Goal: Transaction & Acquisition: Purchase product/service

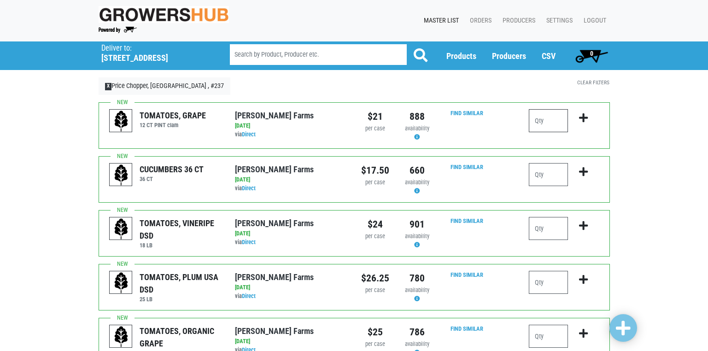
click at [539, 119] on input "number" at bounding box center [548, 120] width 39 height 23
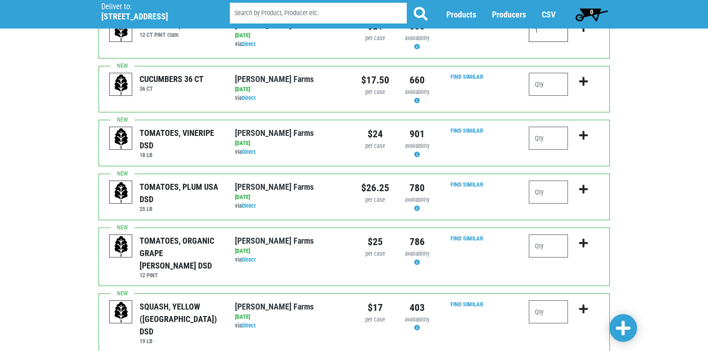
scroll to position [92, 0]
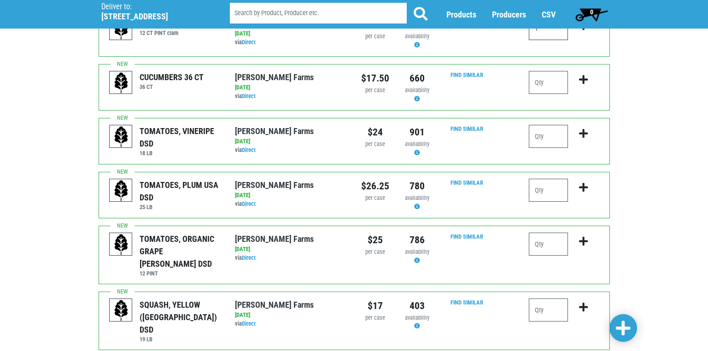
type input "1"
click at [544, 188] on input "number" at bounding box center [548, 190] width 39 height 23
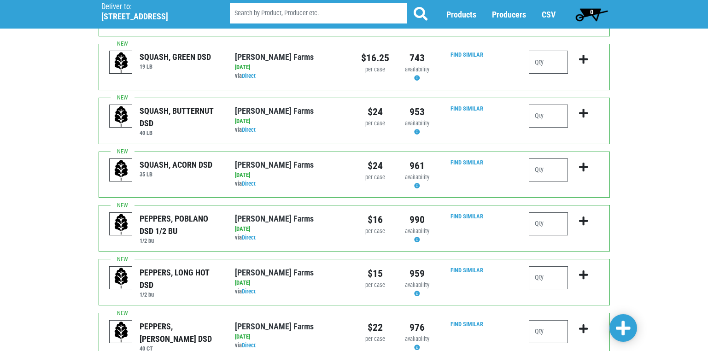
scroll to position [461, 0]
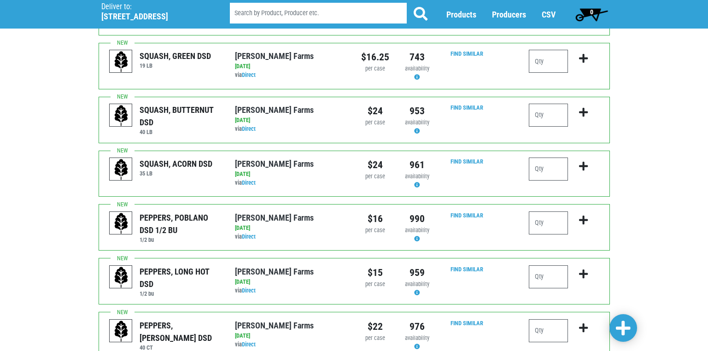
type input "1"
click at [537, 265] on input "number" at bounding box center [548, 276] width 39 height 23
type input "1"
click at [540, 319] on input "number" at bounding box center [548, 330] width 39 height 23
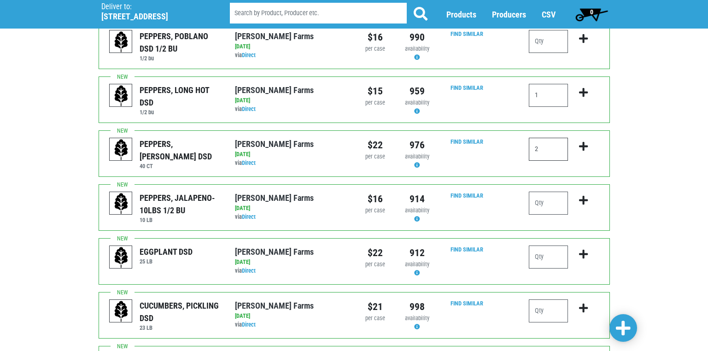
scroll to position [645, 0]
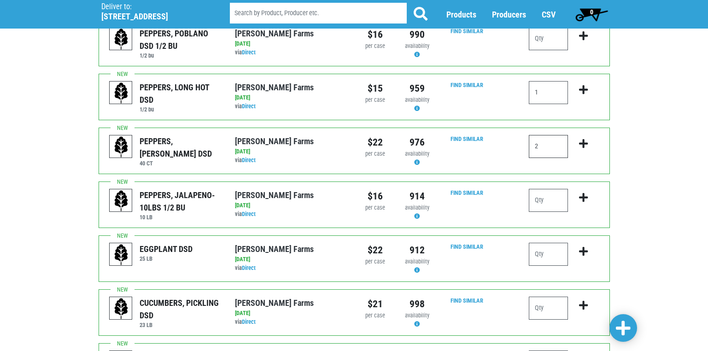
type input "2"
click at [540, 189] on input "number" at bounding box center [548, 200] width 39 height 23
type input "1"
click at [538, 243] on input "number" at bounding box center [548, 254] width 39 height 23
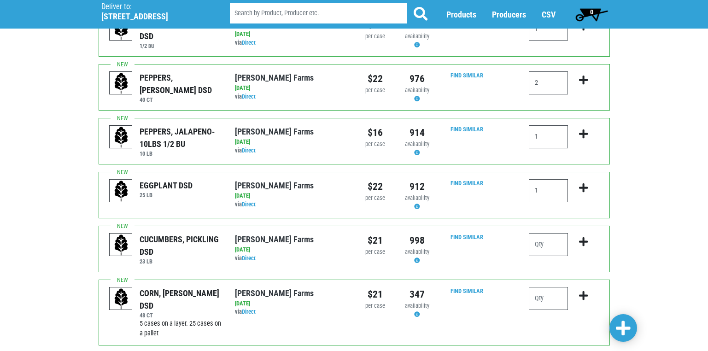
scroll to position [783, 0]
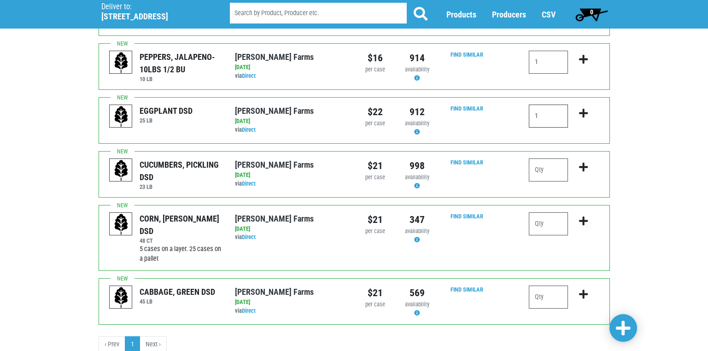
type input "1"
click at [540, 212] on input "number" at bounding box center [548, 223] width 39 height 23
type input "4"
click at [622, 328] on span at bounding box center [623, 328] width 15 height 17
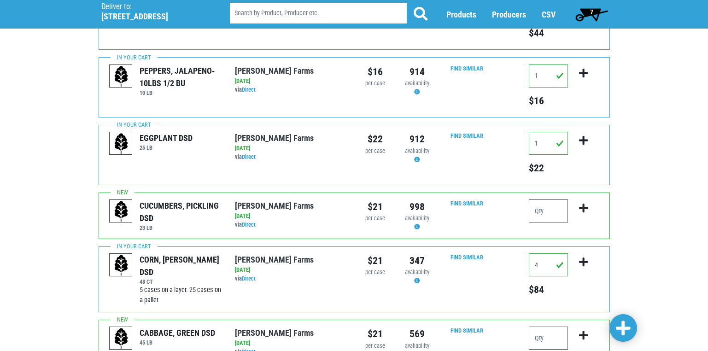
click at [417, 278] on icon at bounding box center [417, 281] width 6 height 6
click at [591, 12] on span "7" at bounding box center [591, 11] width 3 height 7
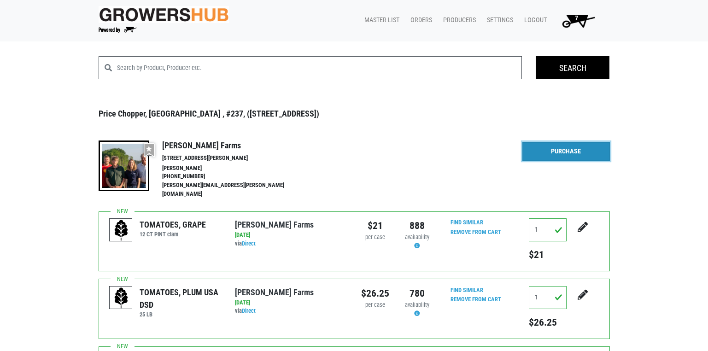
click at [557, 157] on link "Purchase" at bounding box center [566, 151] width 88 height 19
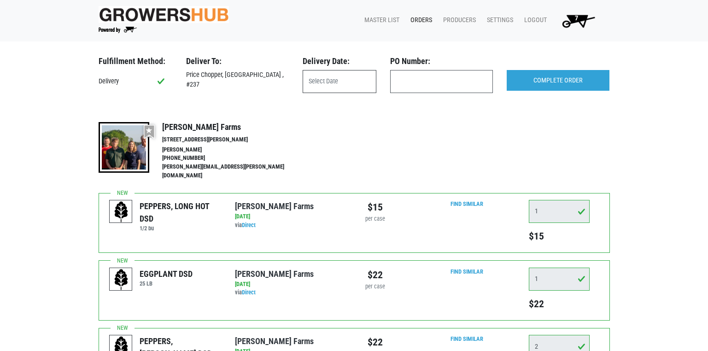
click at [339, 83] on input "text" at bounding box center [340, 81] width 74 height 23
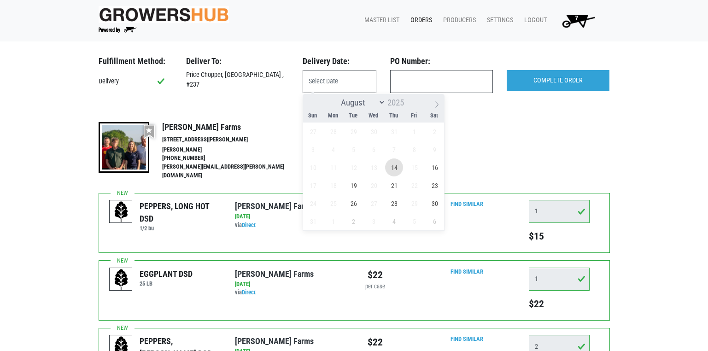
click at [394, 169] on span "14" at bounding box center [394, 167] width 18 height 18
type input "2025-08-14"
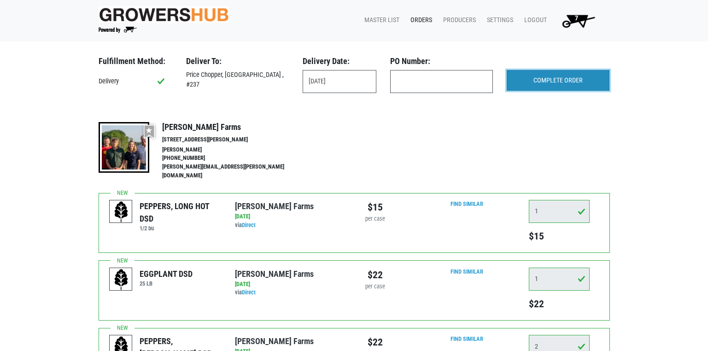
click at [520, 75] on input "COMPLETE ORDER" at bounding box center [558, 80] width 103 height 21
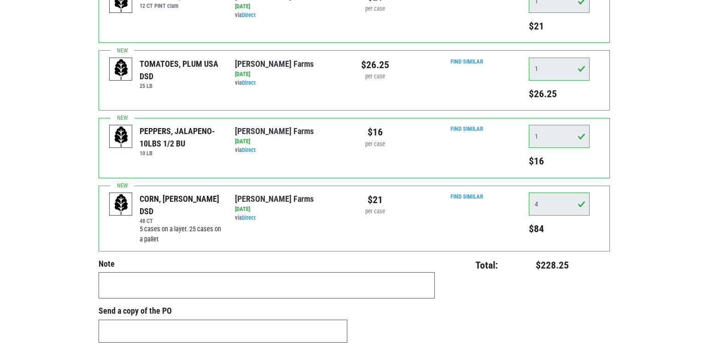
scroll to position [415, 0]
